Goal: Information Seeking & Learning: Learn about a topic

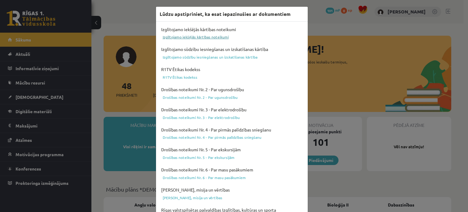
click at [203, 37] on link "Izglītojamo iekšējās kārtības noteikumi" at bounding box center [232, 36] width 144 height 7
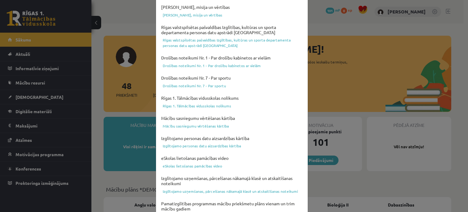
scroll to position [227, 0]
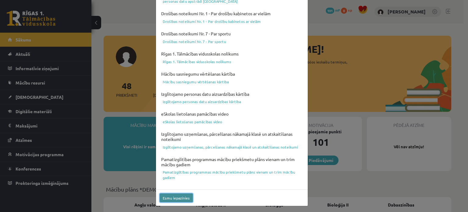
click at [167, 201] on button "Esmu iepazinies" at bounding box center [176, 197] width 33 height 9
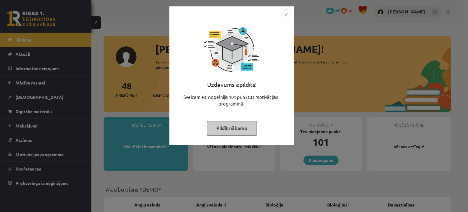
click at [234, 126] on button "Pildīt nākamo" at bounding box center [232, 128] width 50 height 14
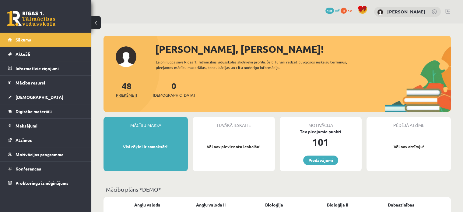
click at [125, 97] on span "Priekšmeti" at bounding box center [126, 95] width 21 height 6
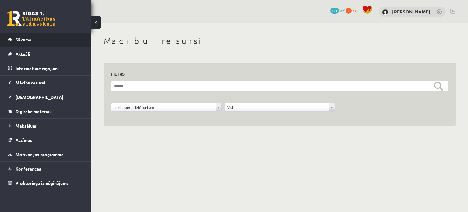
click at [21, 37] on link "Sākums" at bounding box center [46, 40] width 76 height 14
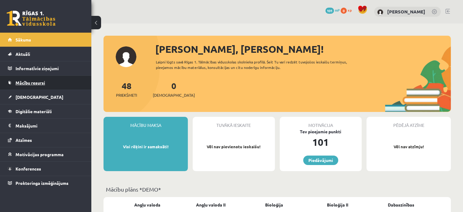
click at [42, 84] on span "Mācību resursi" at bounding box center [31, 82] width 30 height 5
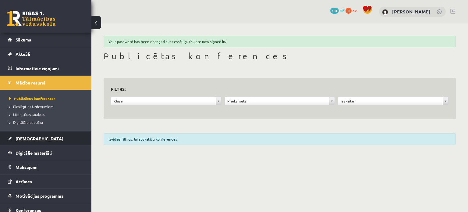
click at [30, 137] on span "[DEMOGRAPHIC_DATA]" at bounding box center [40, 138] width 48 height 5
